Goal: Information Seeking & Learning: Learn about a topic

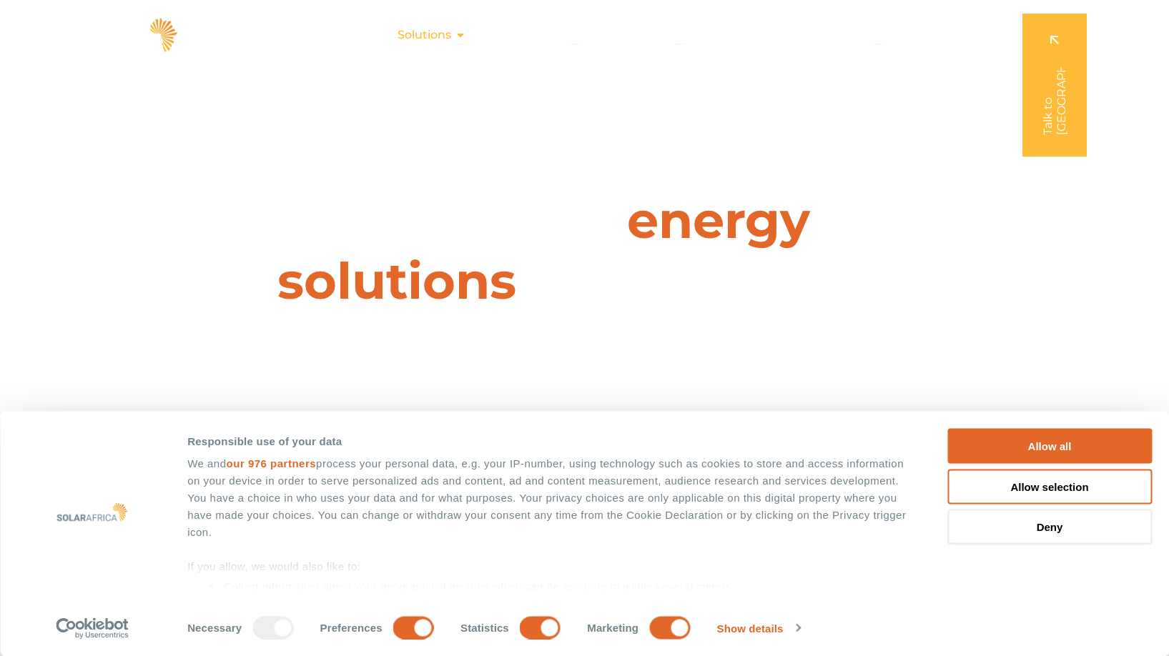
click at [465, 34] on icon "Menu" at bounding box center [460, 34] width 11 height 11
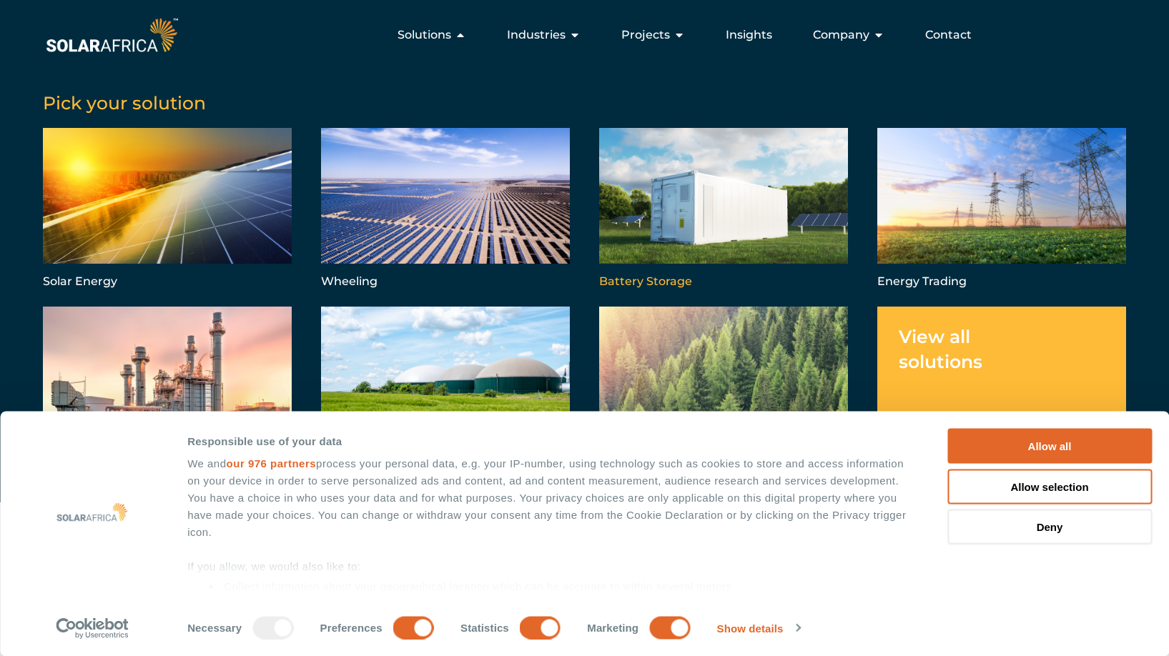
click at [672, 278] on link "Menu" at bounding box center [723, 210] width 249 height 164
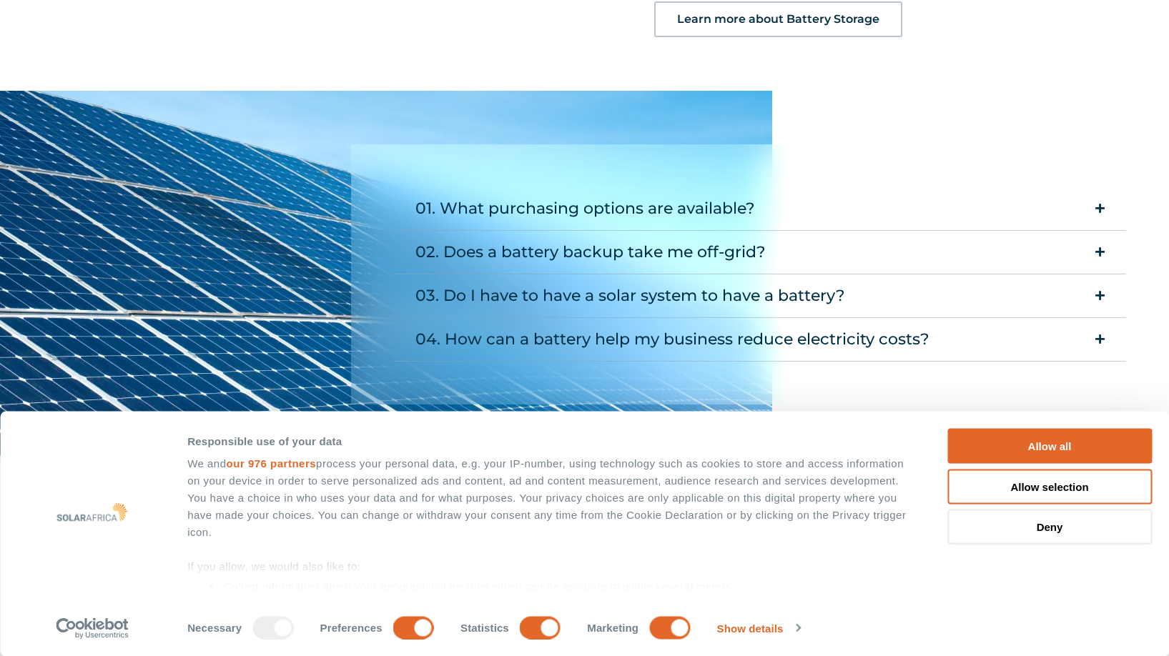
scroll to position [1788, 0]
click at [1105, 250] on summary "02. Does a battery backup take me off-grid?" at bounding box center [760, 252] width 733 height 44
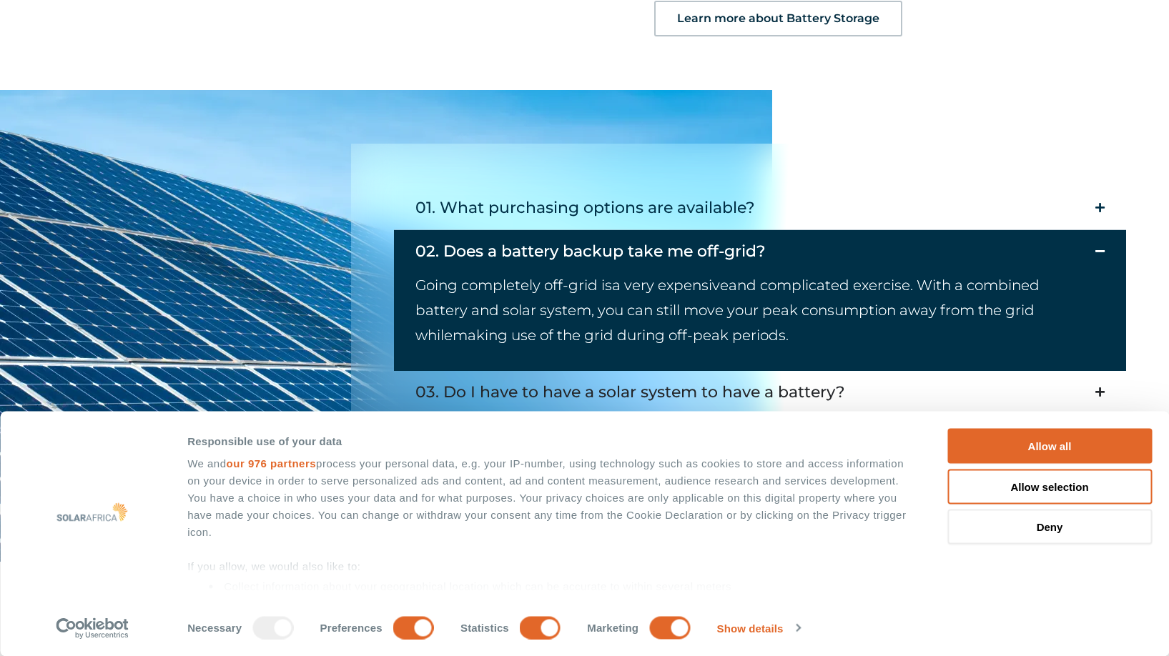
click at [1094, 393] on summary "03. Do I have to have a solar system to have a battery?" at bounding box center [760, 393] width 733 height 44
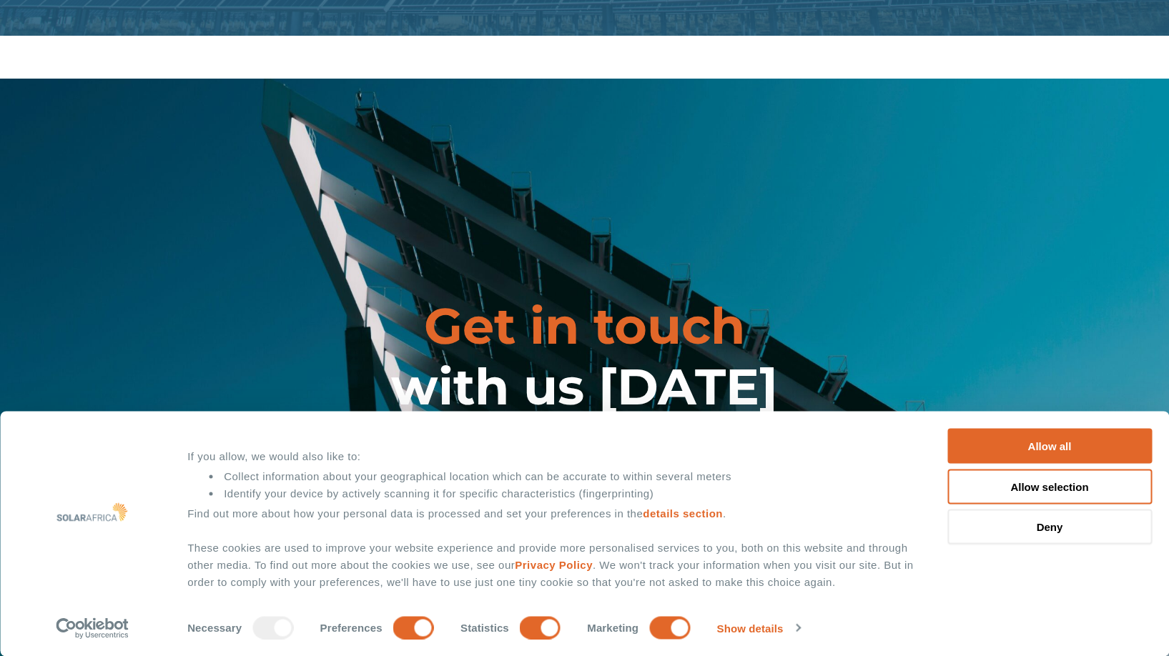
scroll to position [4132, 0]
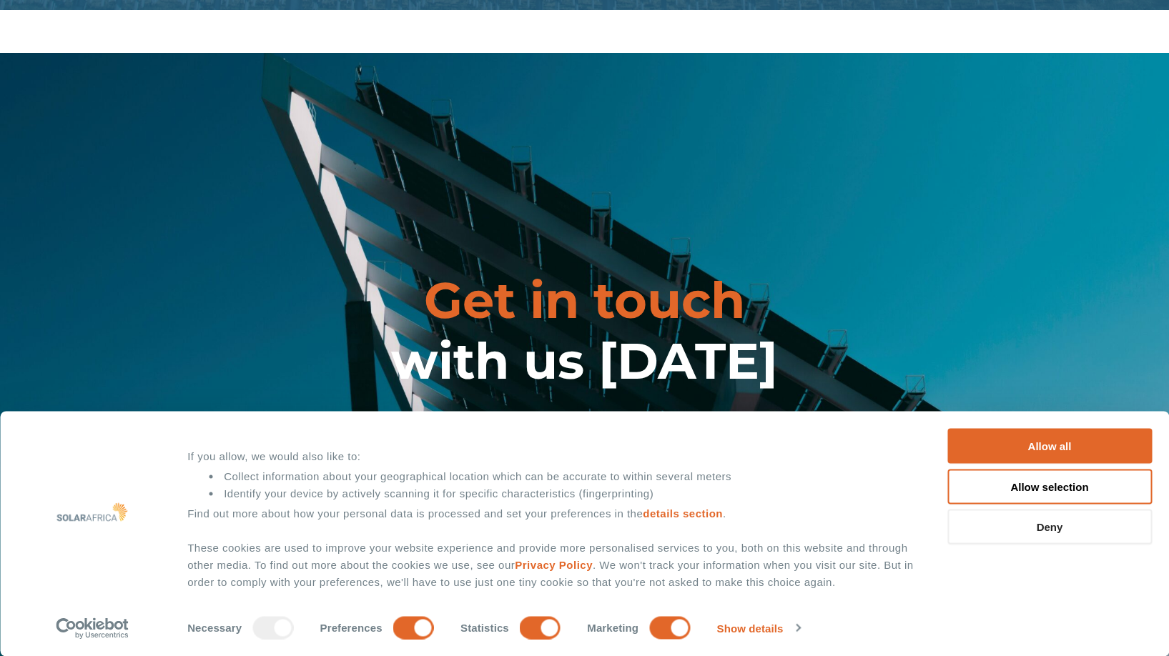
click at [1075, 528] on button "Deny" at bounding box center [1049, 527] width 205 height 35
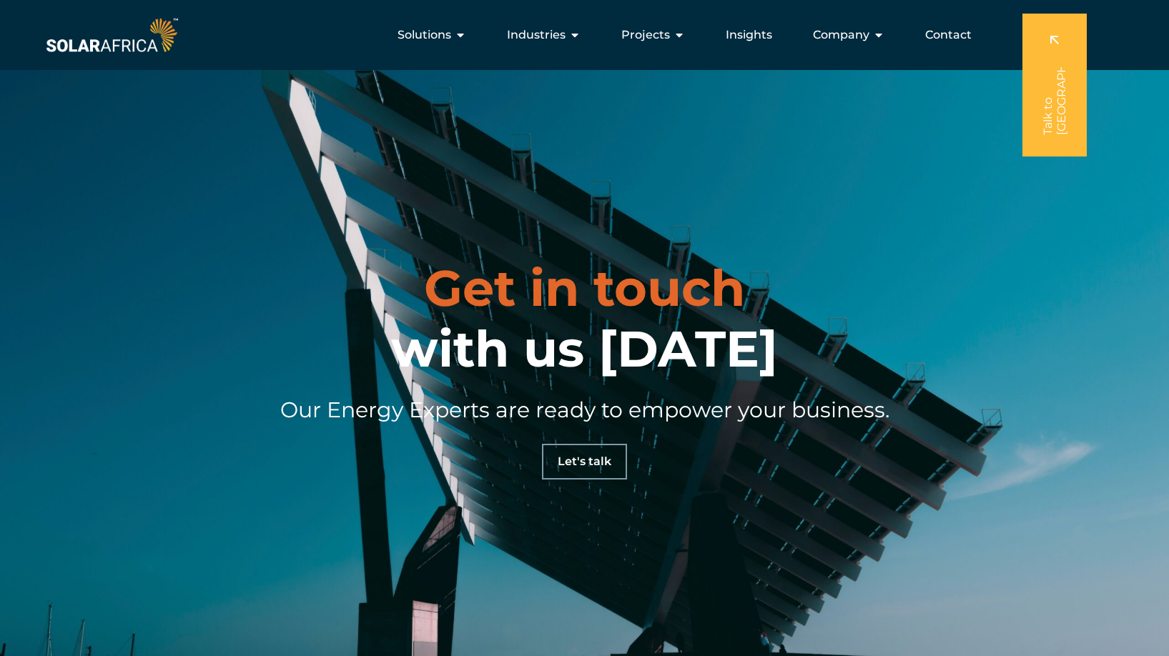
scroll to position [3917, 0]
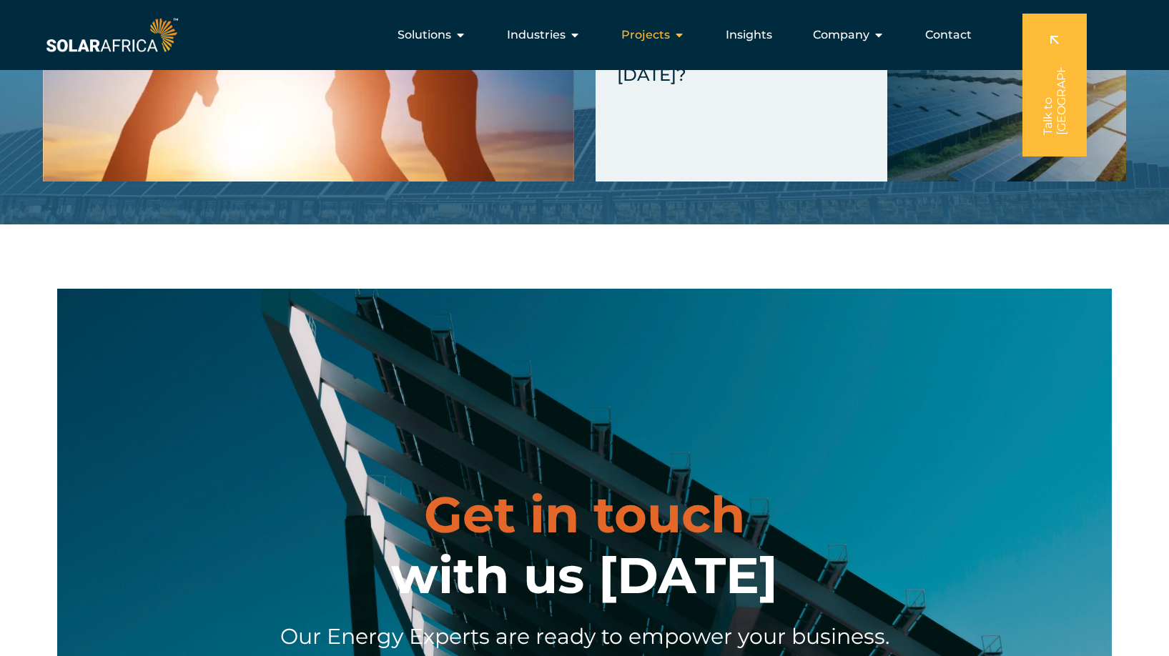
click at [664, 36] on span "Projects" at bounding box center [645, 34] width 49 height 17
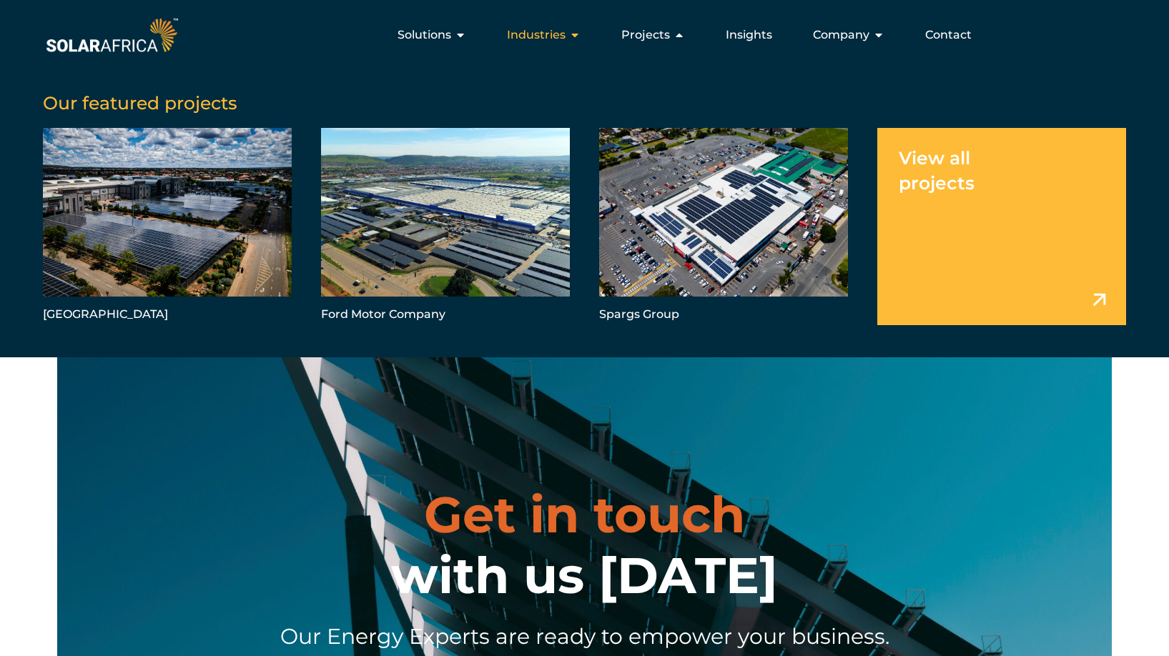
click at [569, 35] on div "Industries Close Industries Open Industries" at bounding box center [544, 35] width 97 height 29
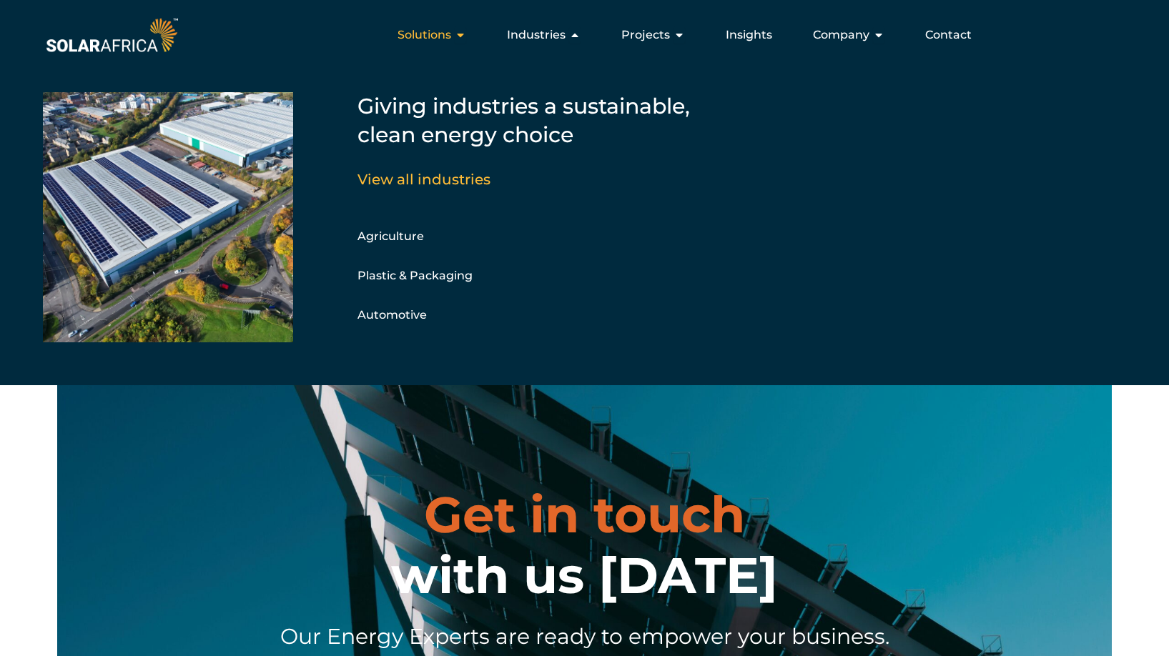
click at [461, 34] on icon "Menu" at bounding box center [460, 34] width 11 height 11
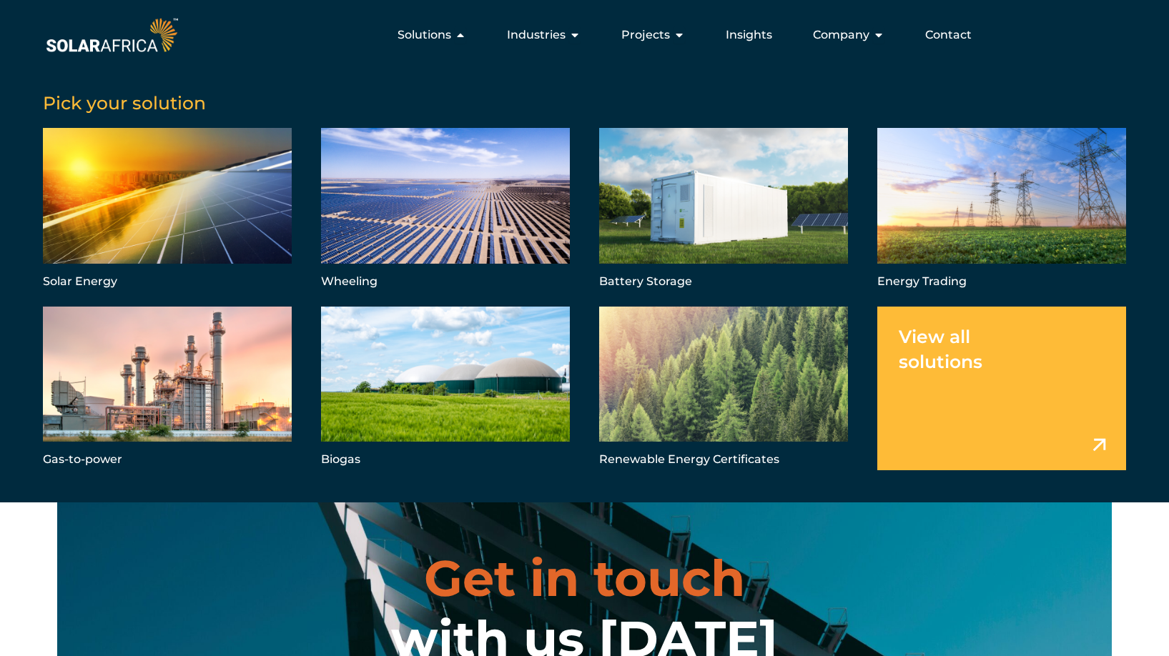
scroll to position [3846, 0]
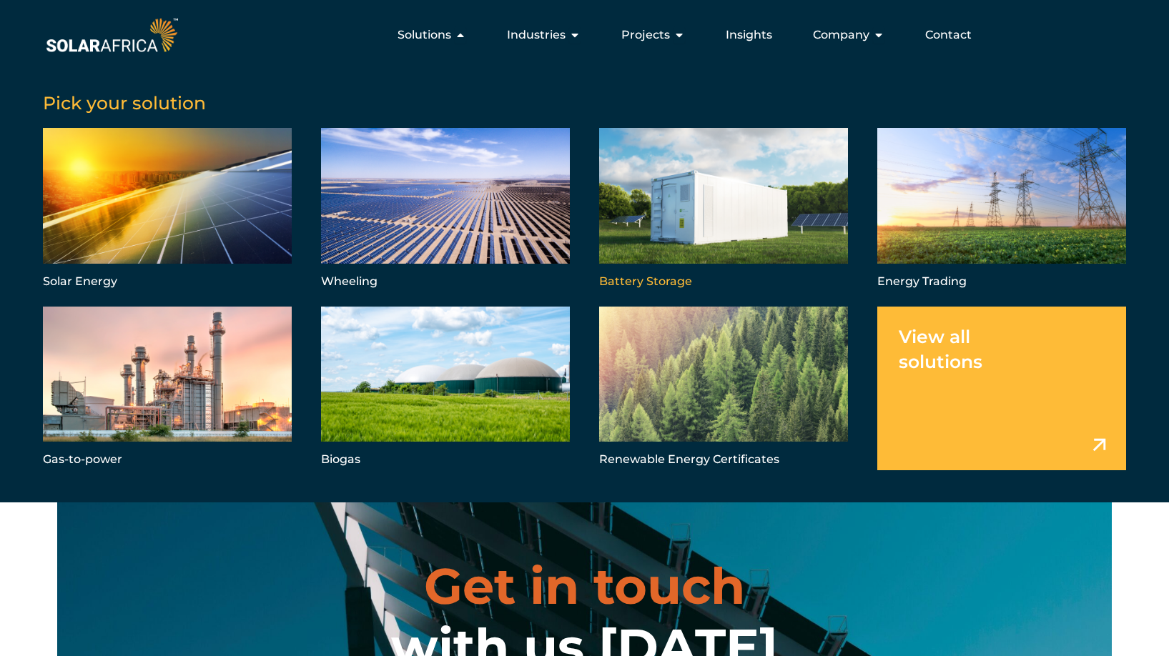
click at [661, 232] on link "Menu" at bounding box center [723, 210] width 249 height 164
